Goal: Transaction & Acquisition: Purchase product/service

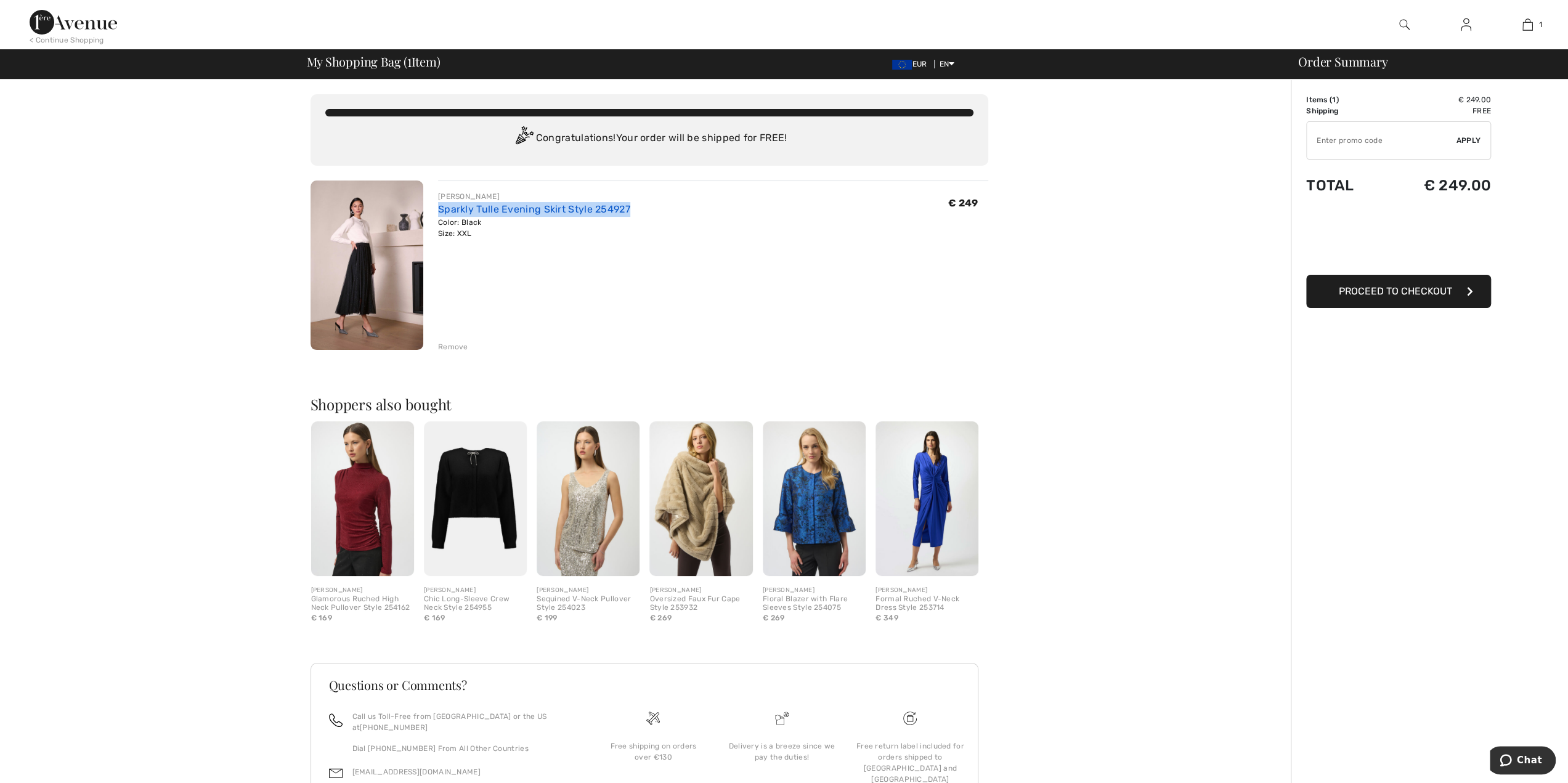
drag, startPoint x: 429, startPoint y: 205, endPoint x: 627, endPoint y: 207, distance: 198.0
click at [627, 207] on div "JOSEPH RIBKOFF Sparkly Tulle Evening Skirt Style 254927 Color: Black Size: XXL …" at bounding box center [706, 266] width 565 height 172
copy link "Sparkly Tulle Evening Skirt Style 254927"
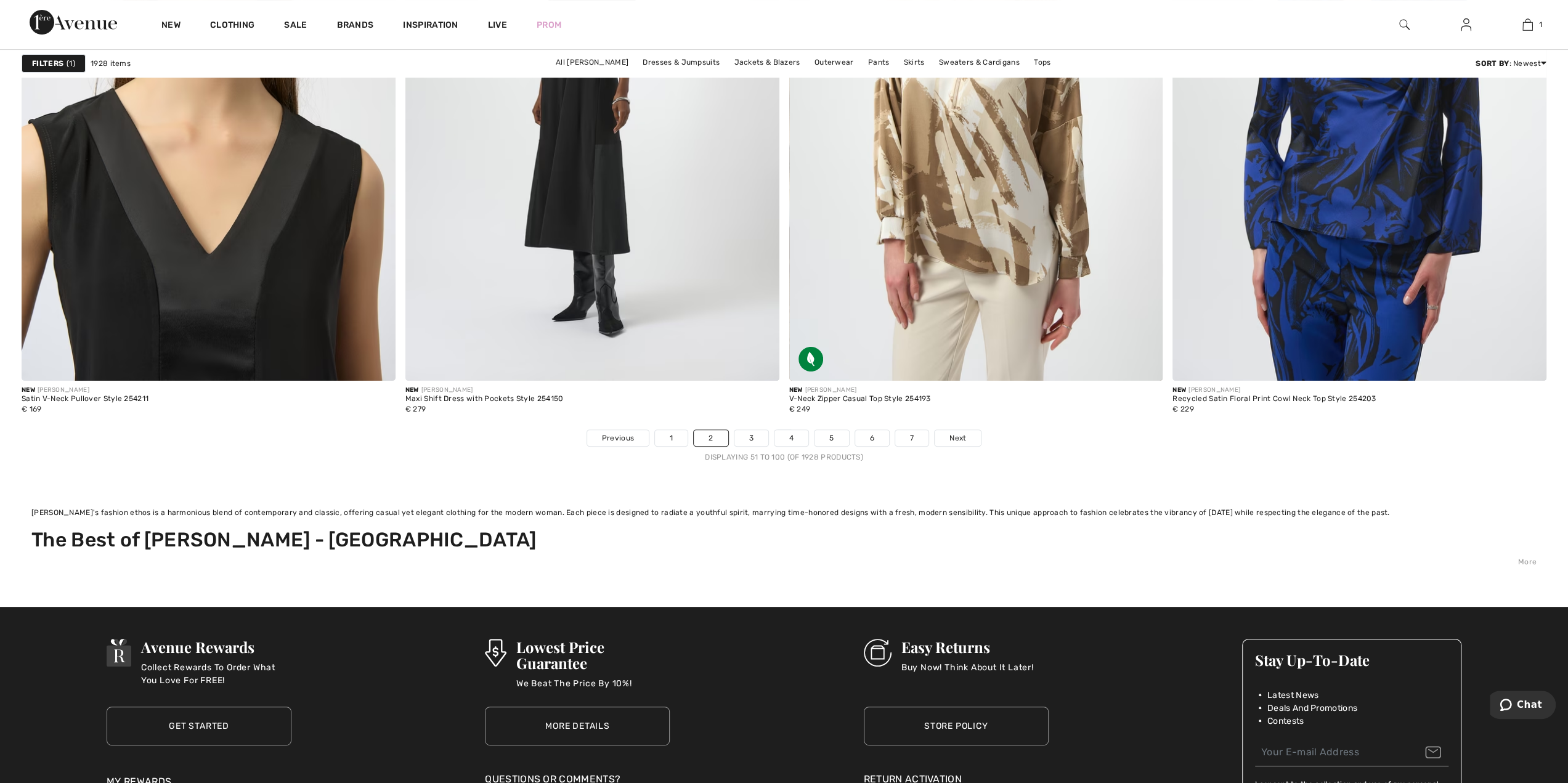
scroll to position [9612, 0]
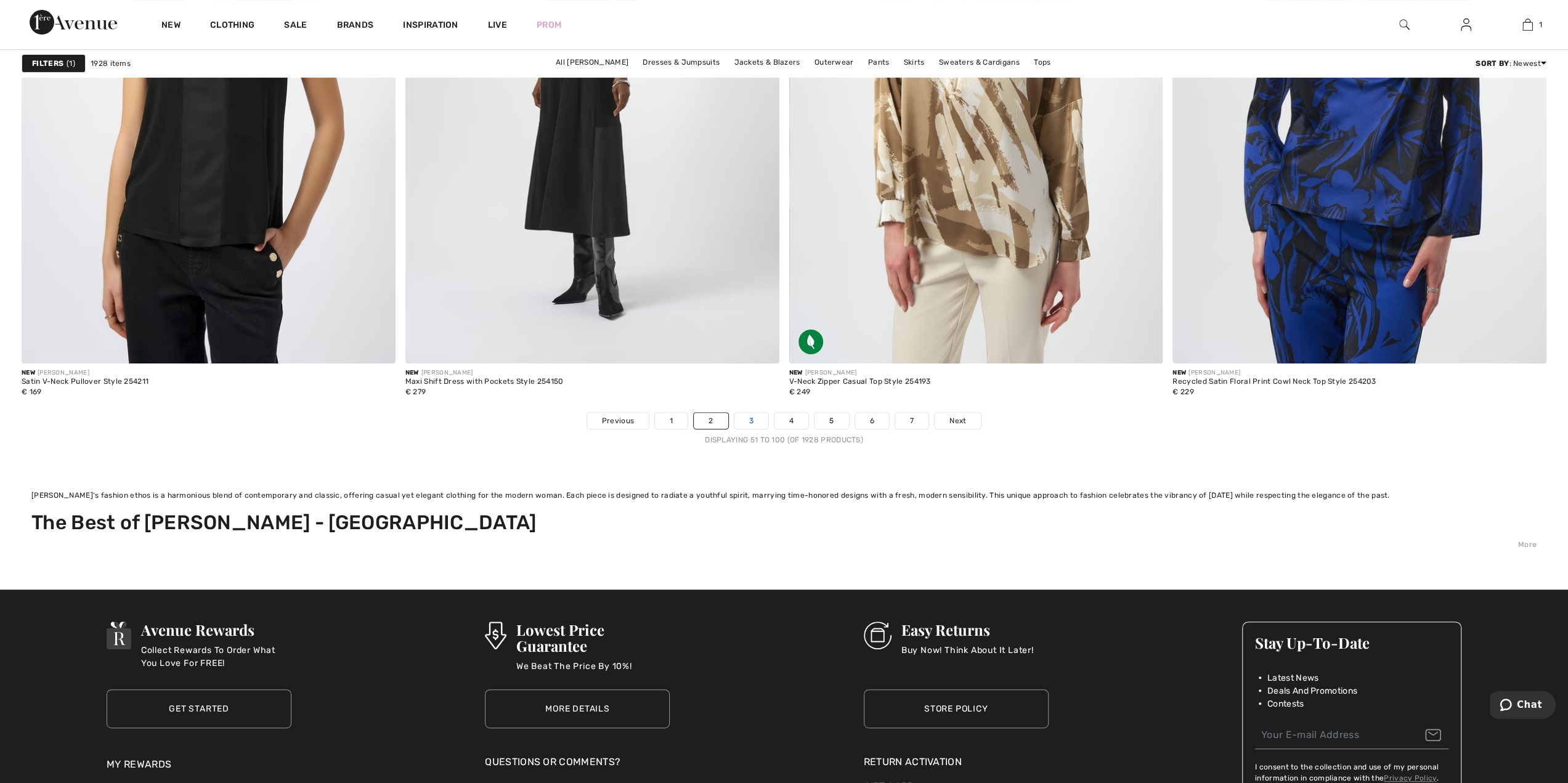
click at [738, 418] on link "3" at bounding box center [752, 420] width 34 height 16
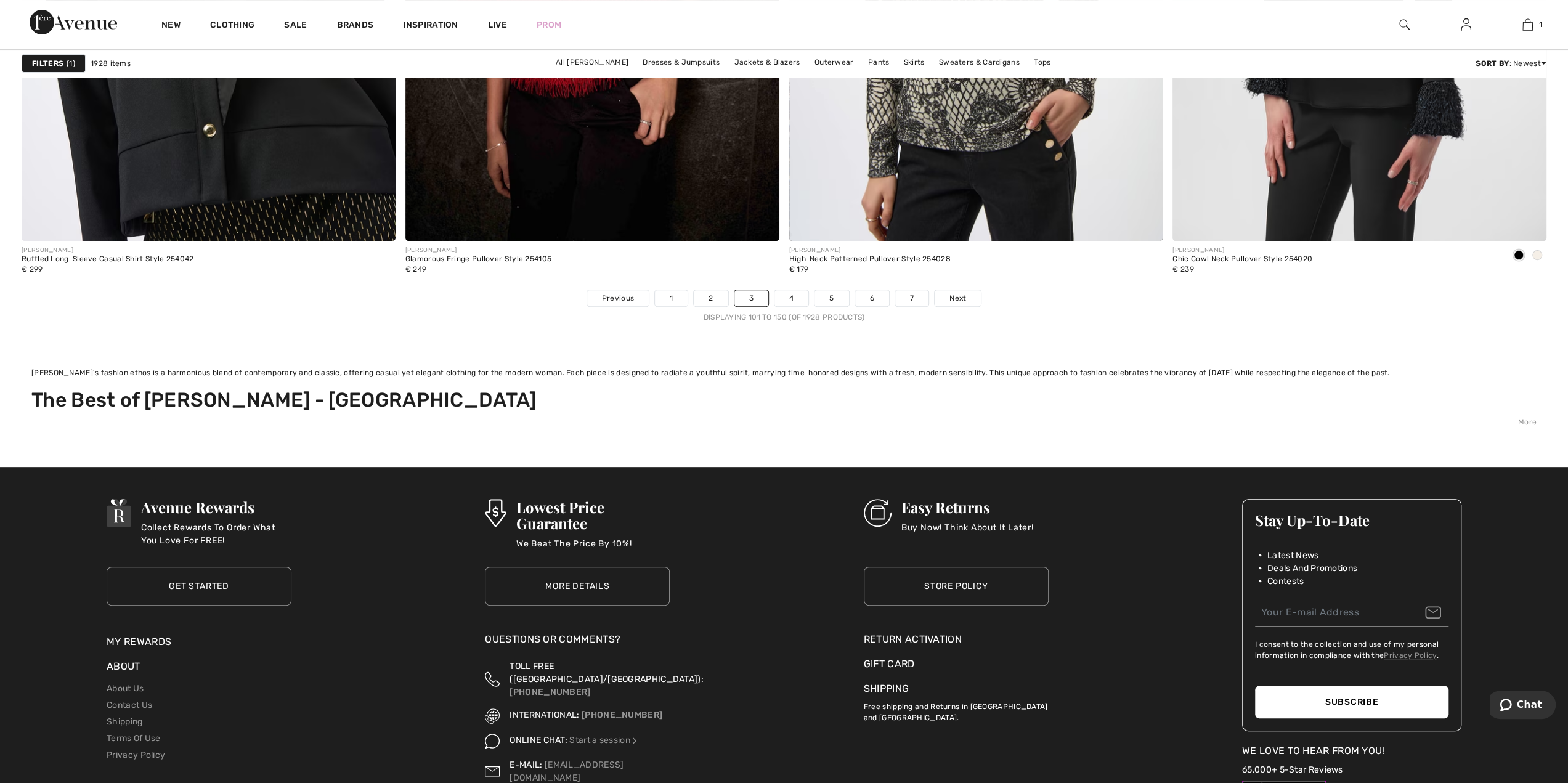
scroll to position [9735, 0]
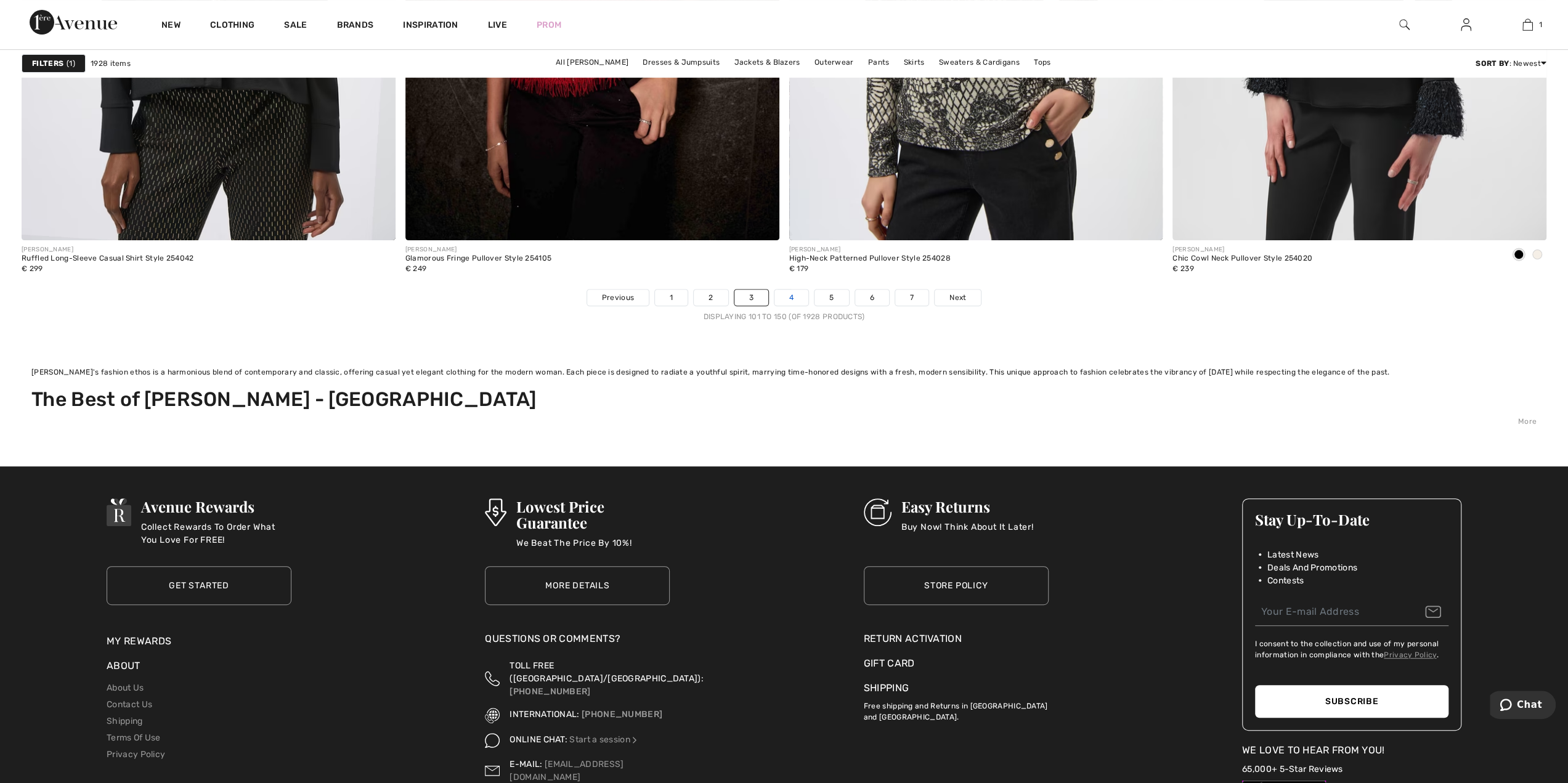
click at [782, 292] on link "4" at bounding box center [791, 297] width 34 height 16
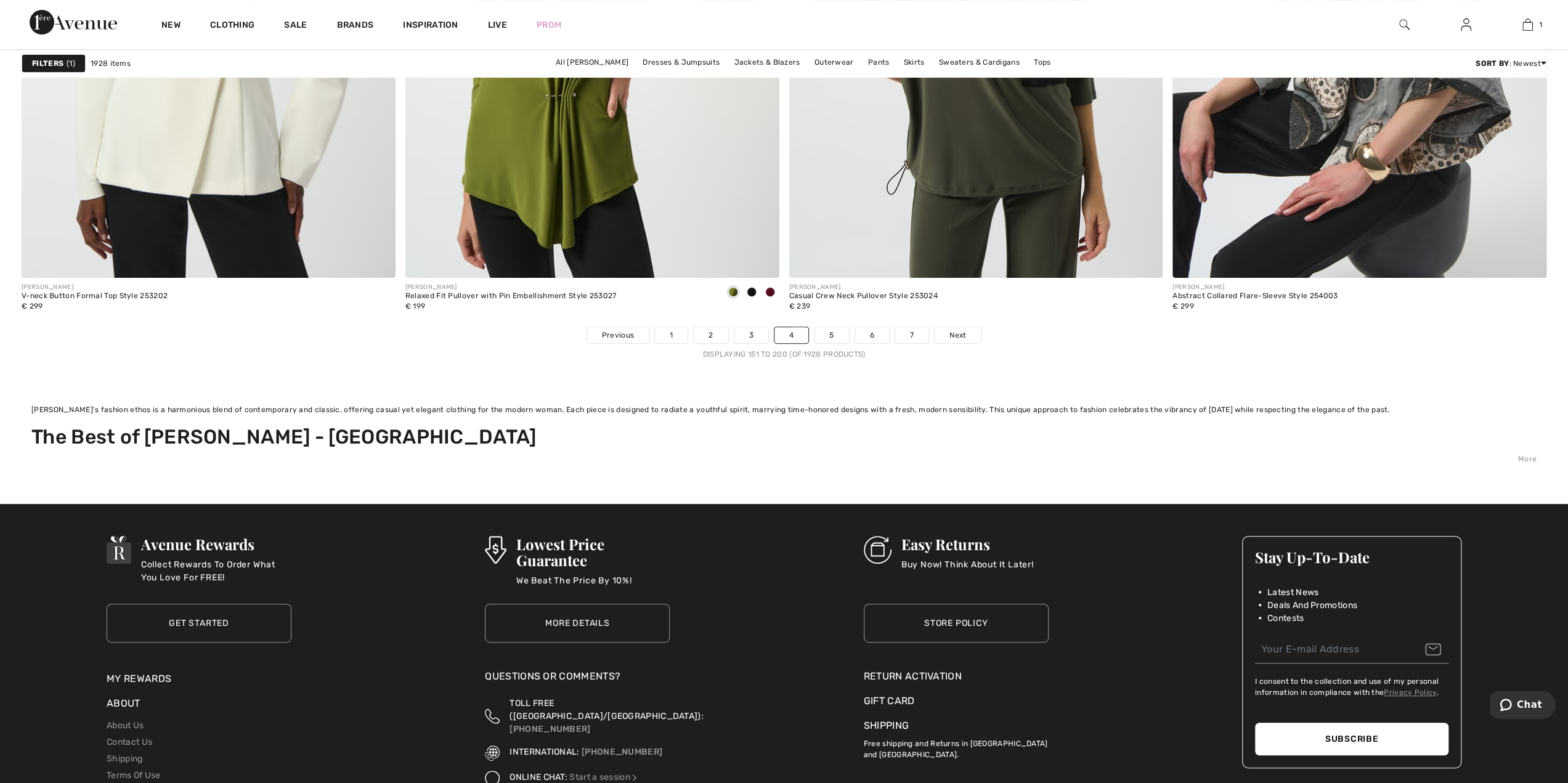
scroll to position [9735, 0]
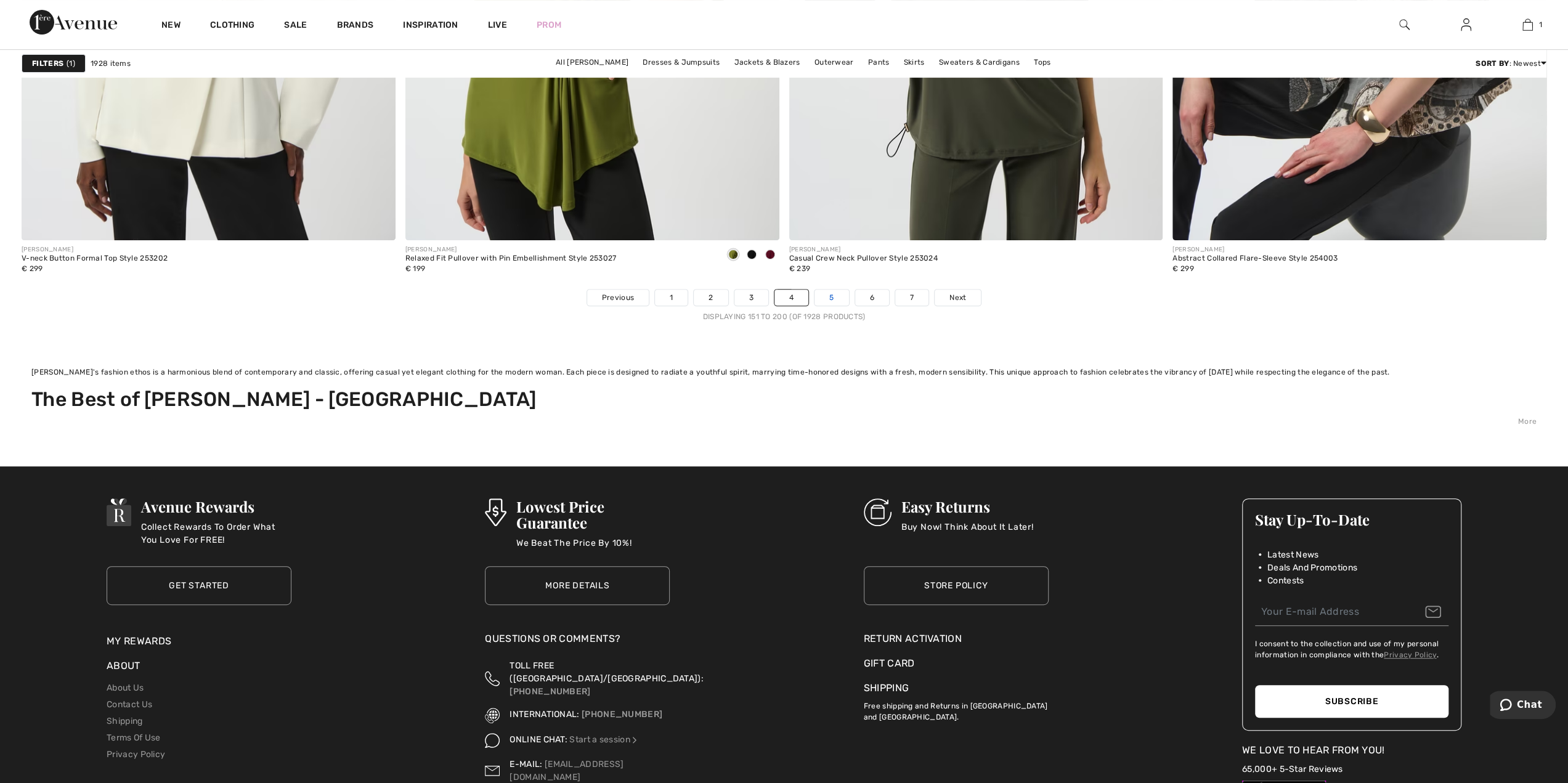
click at [826, 293] on link "5" at bounding box center [831, 297] width 34 height 16
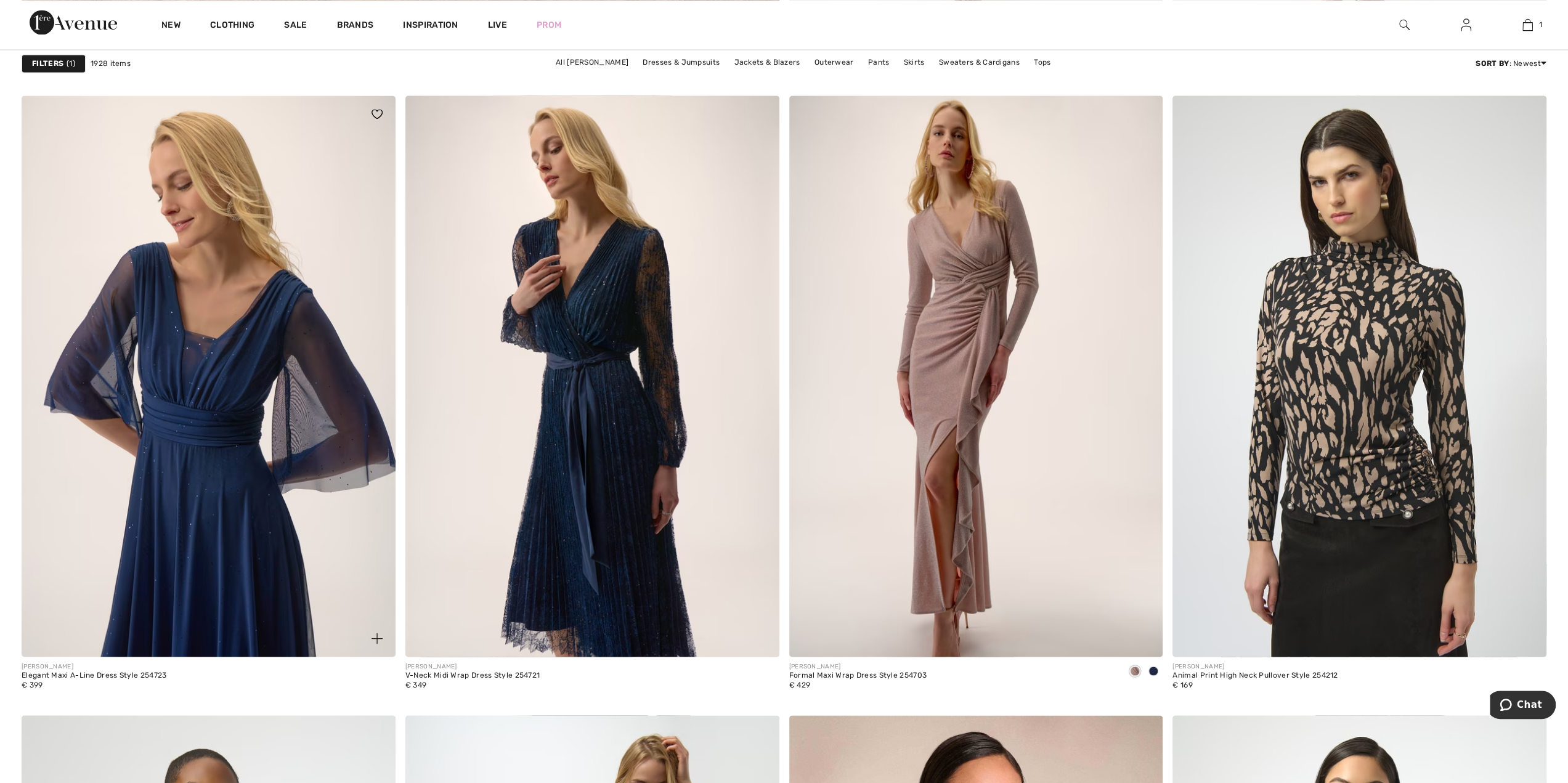
scroll to position [6654, 0]
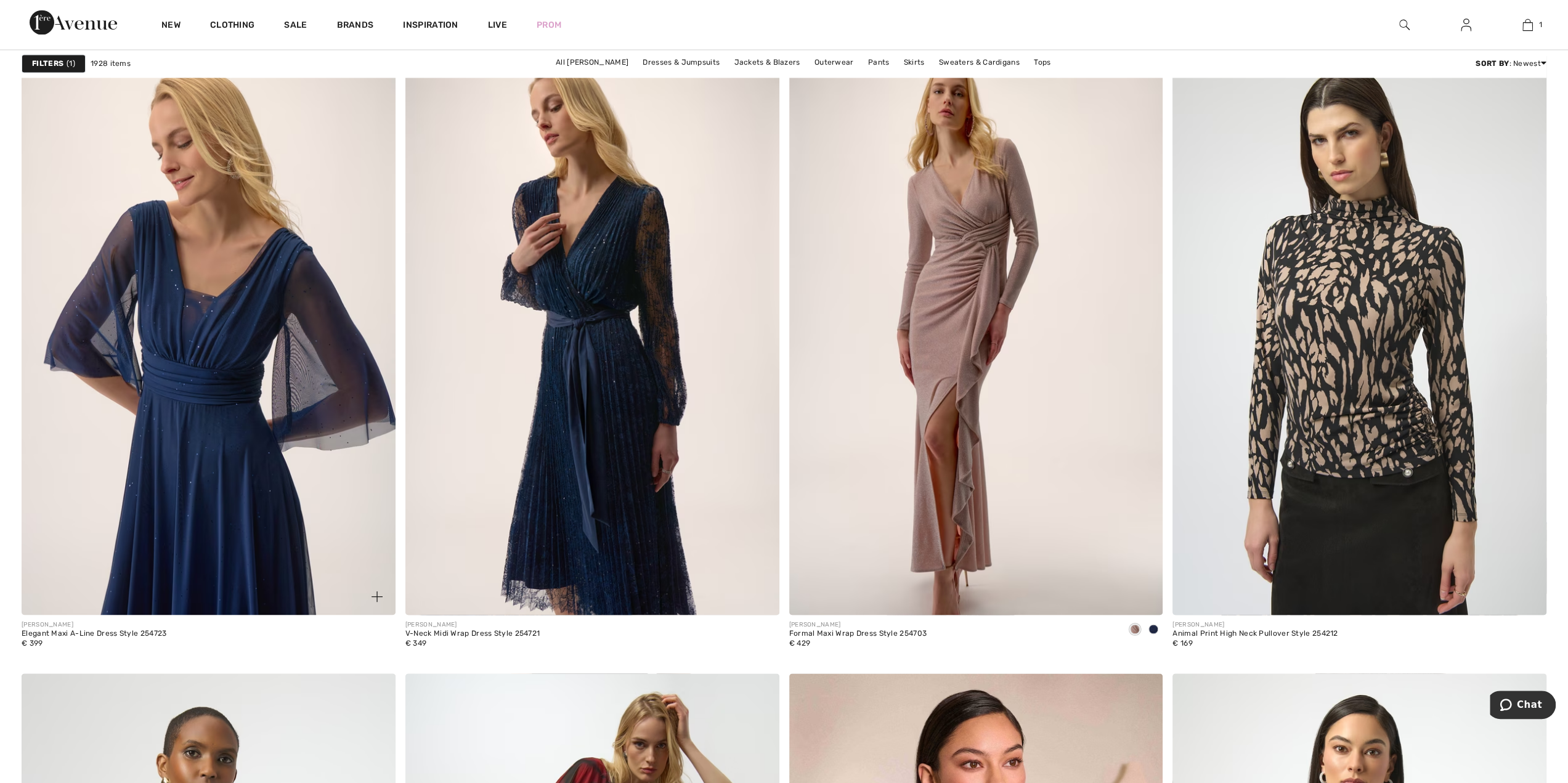
click at [268, 395] on img at bounding box center [208, 334] width 374 height 561
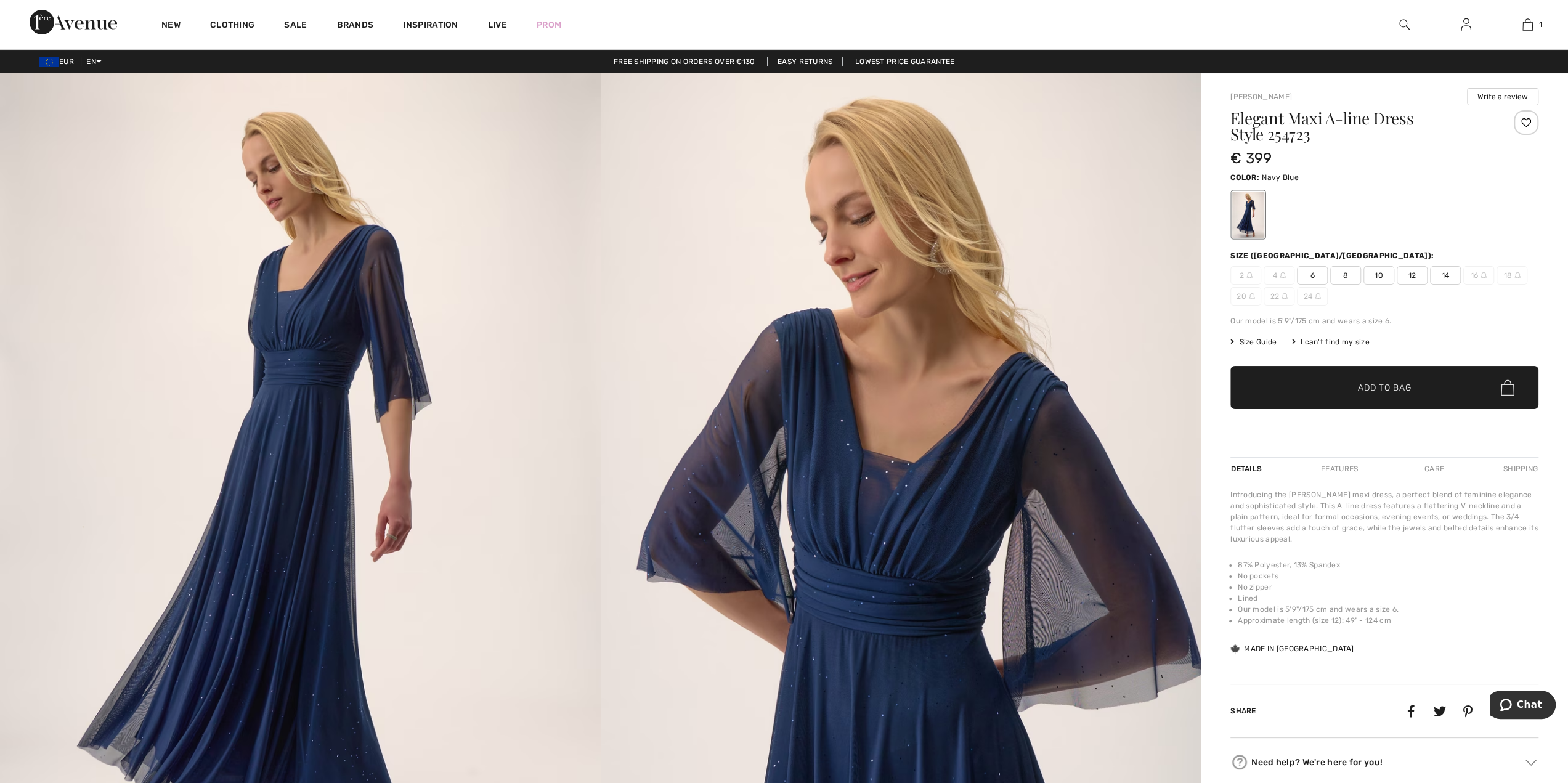
click at [1262, 337] on span "Size Guide" at bounding box center [1254, 342] width 47 height 11
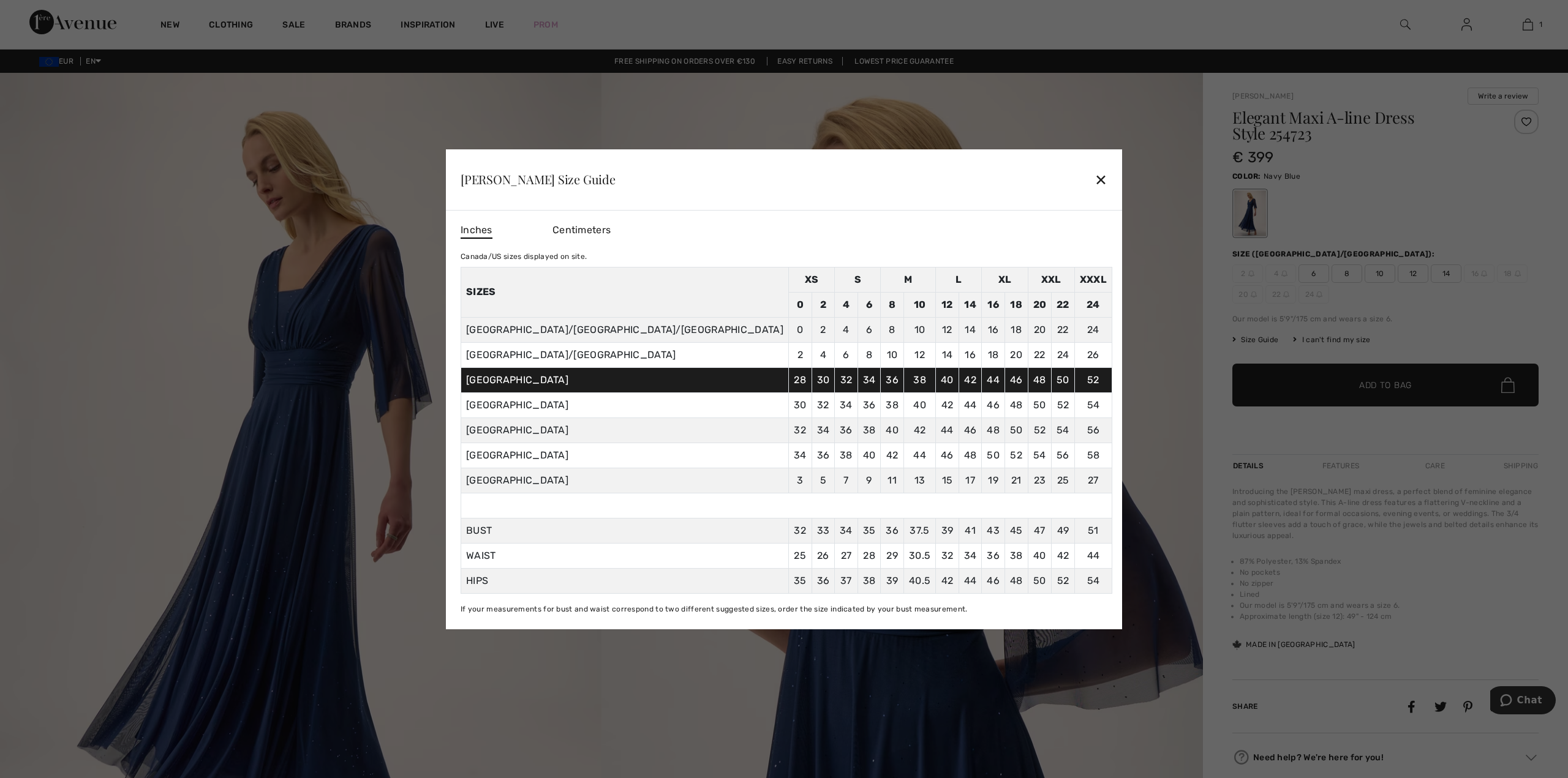
click at [1436, 190] on div at bounding box center [784, 389] width 1568 height 778
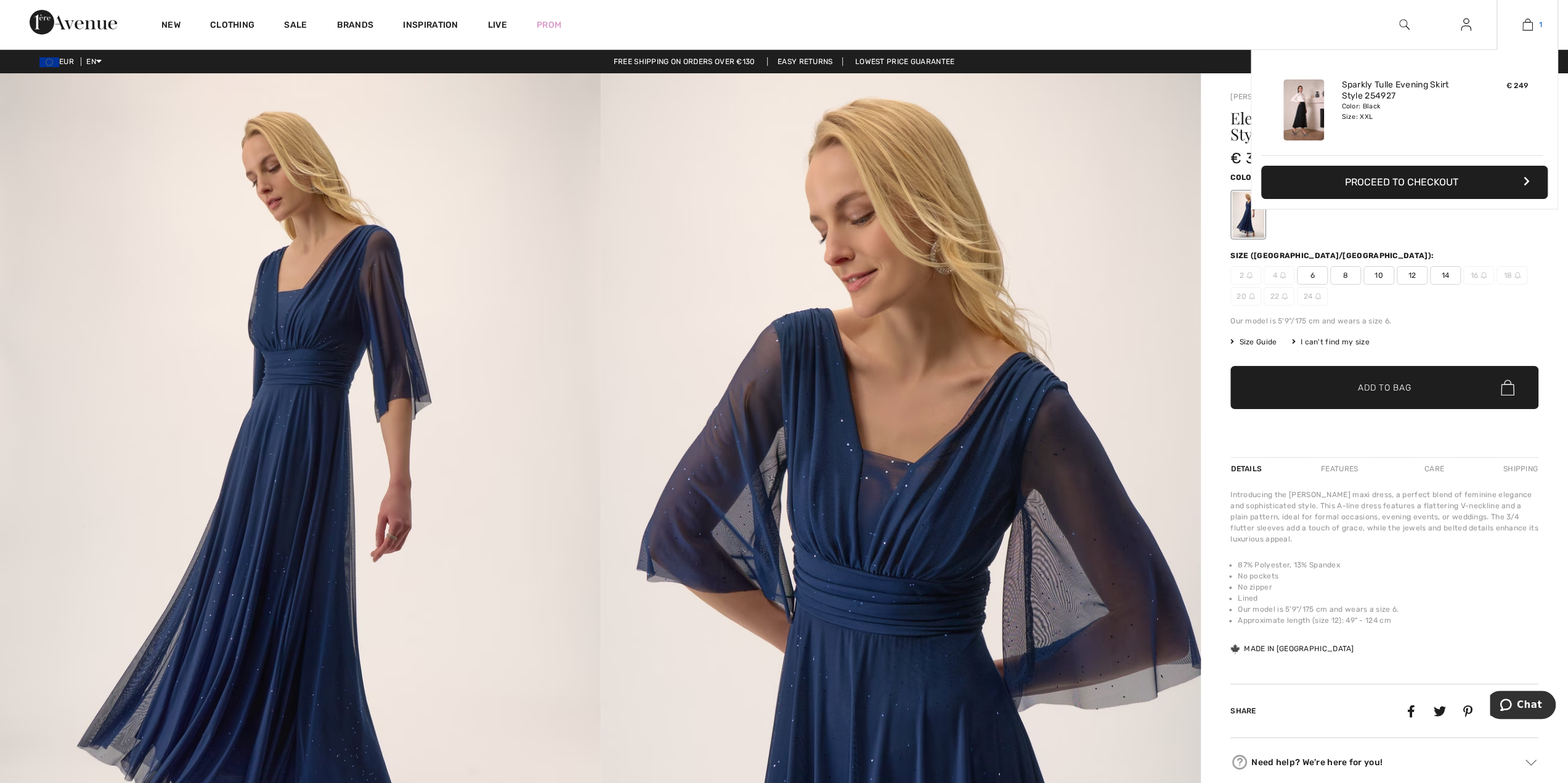
click at [1523, 21] on img at bounding box center [1528, 25] width 11 height 15
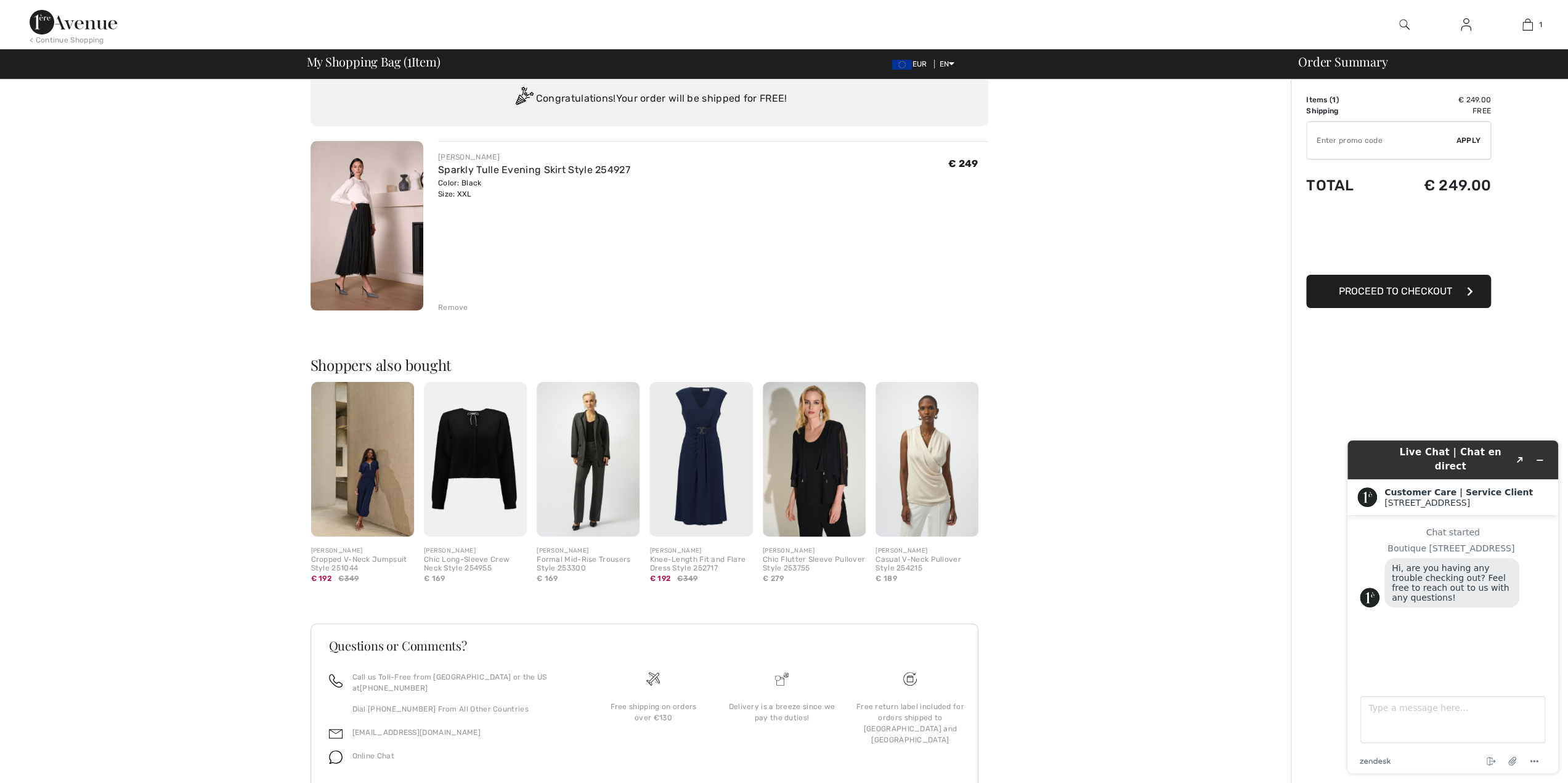
scroll to position [72, 0]
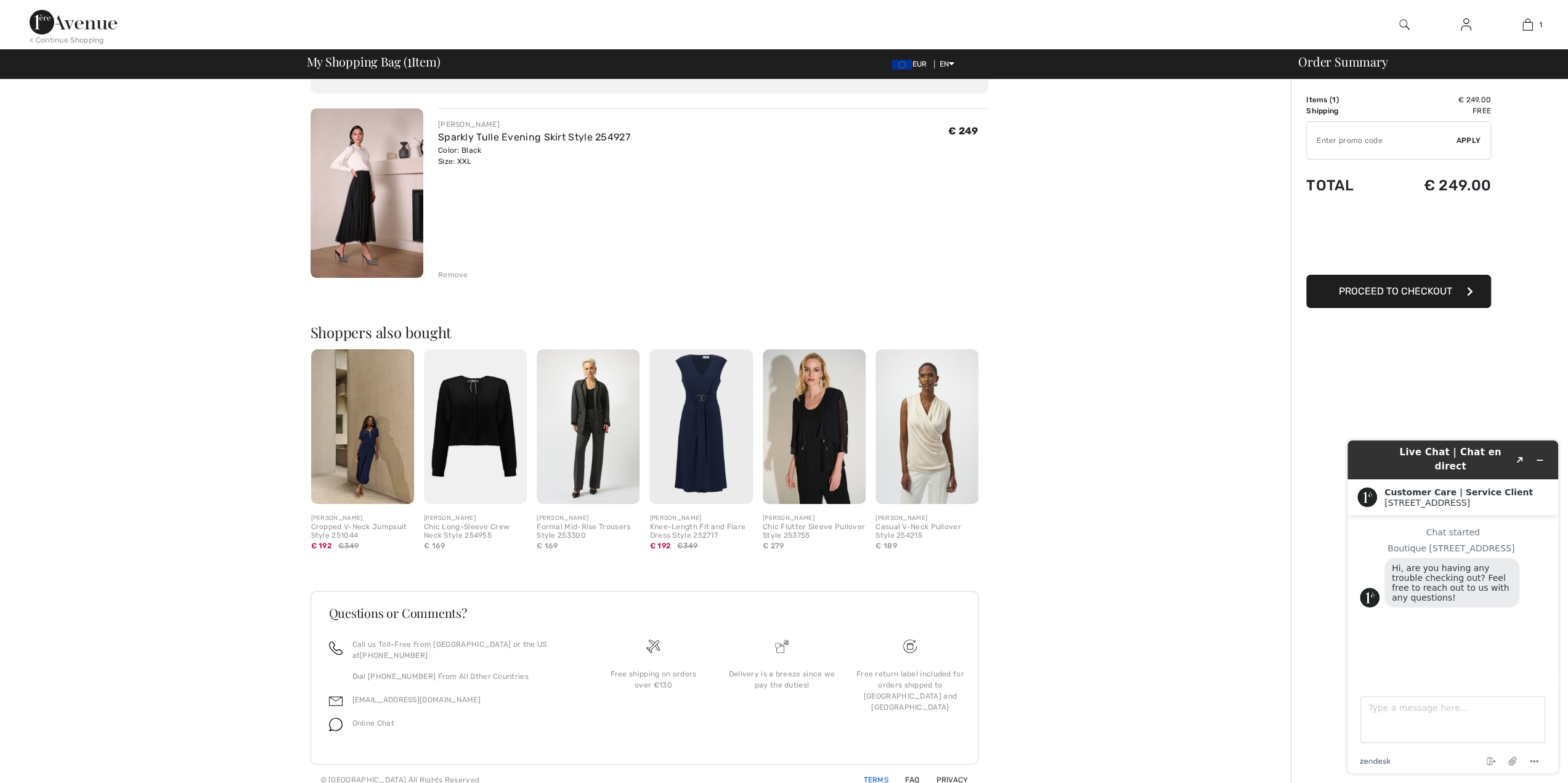
click at [885, 775] on link "Terms" at bounding box center [869, 780] width 40 height 9
